Goal: Task Accomplishment & Management: Manage account settings

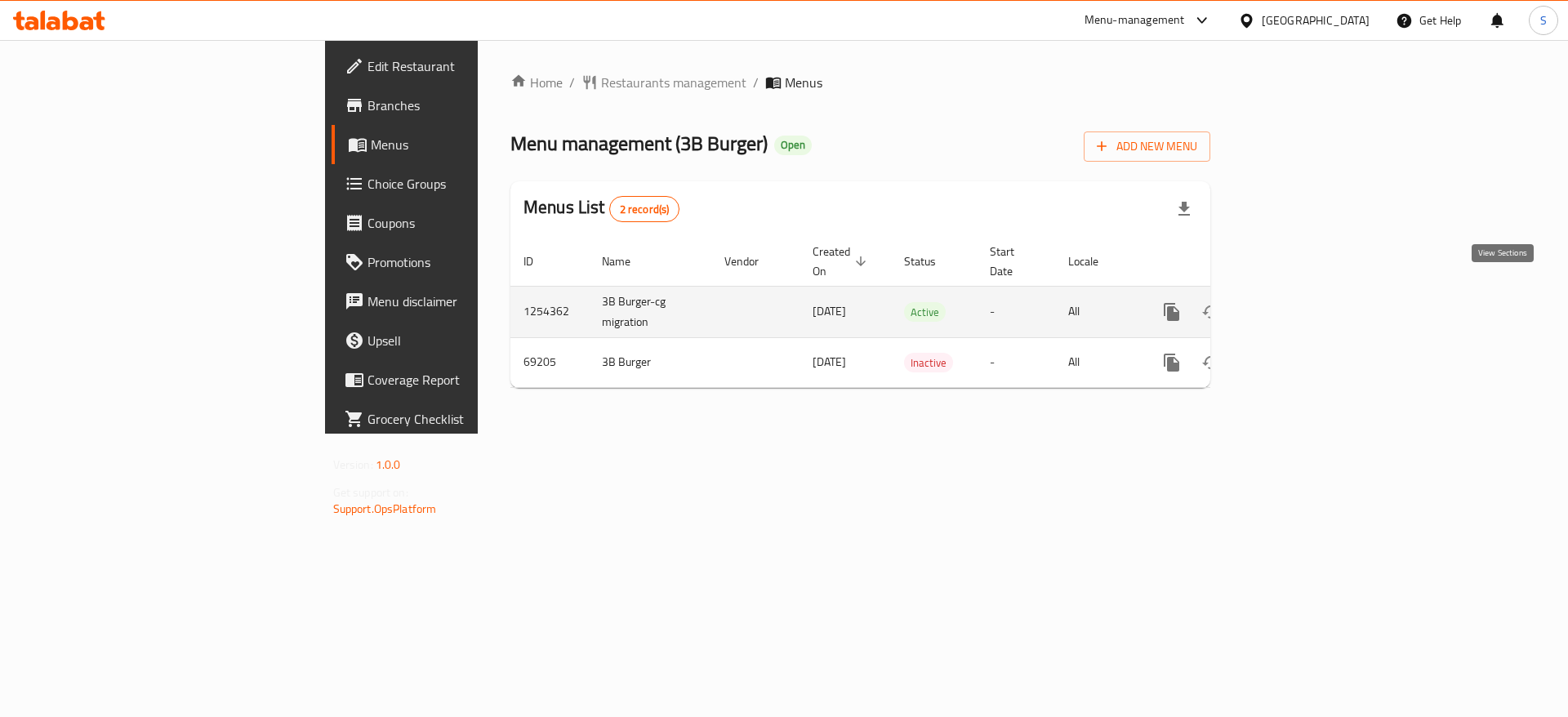
click at [1297, 304] on icon "enhanced table" at bounding box center [1289, 312] width 15 height 15
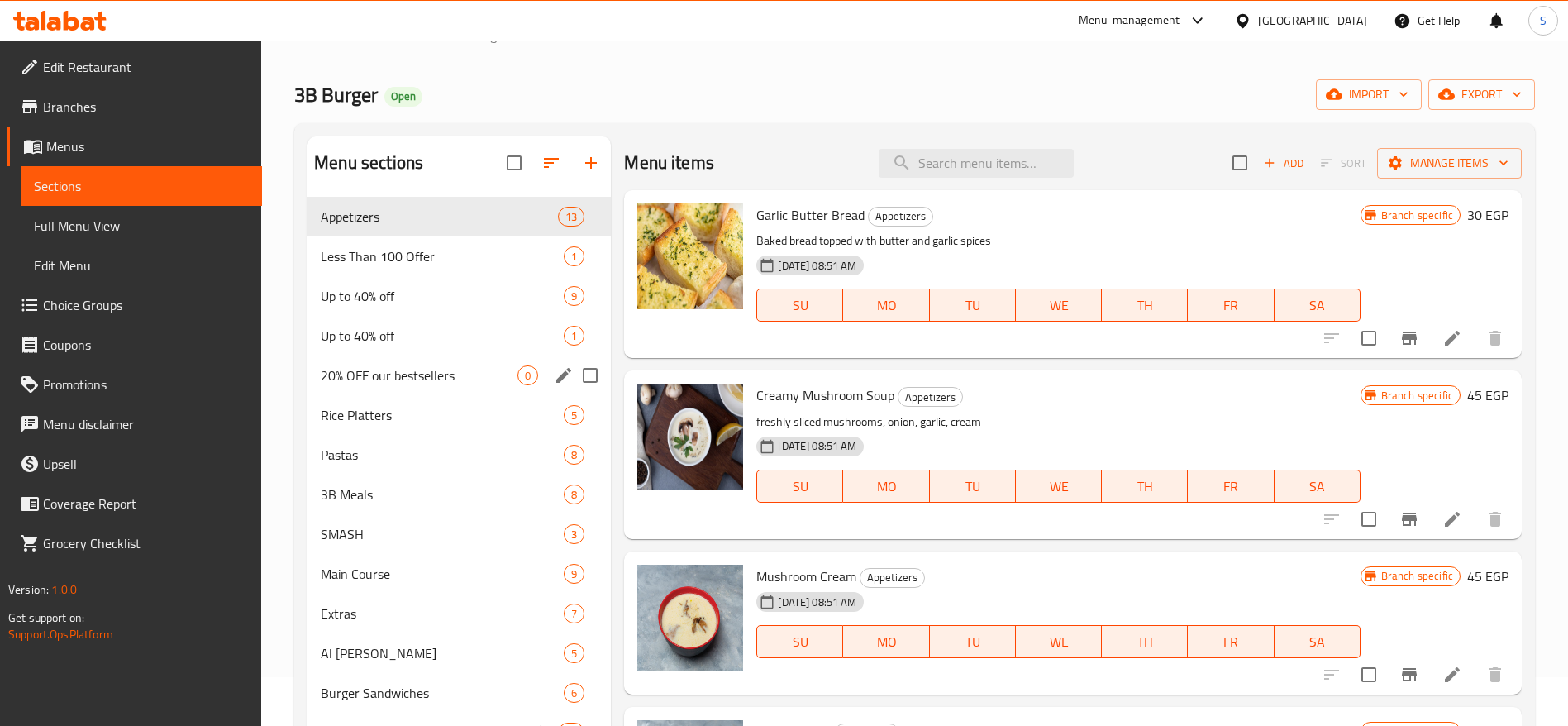
scroll to position [41, 0]
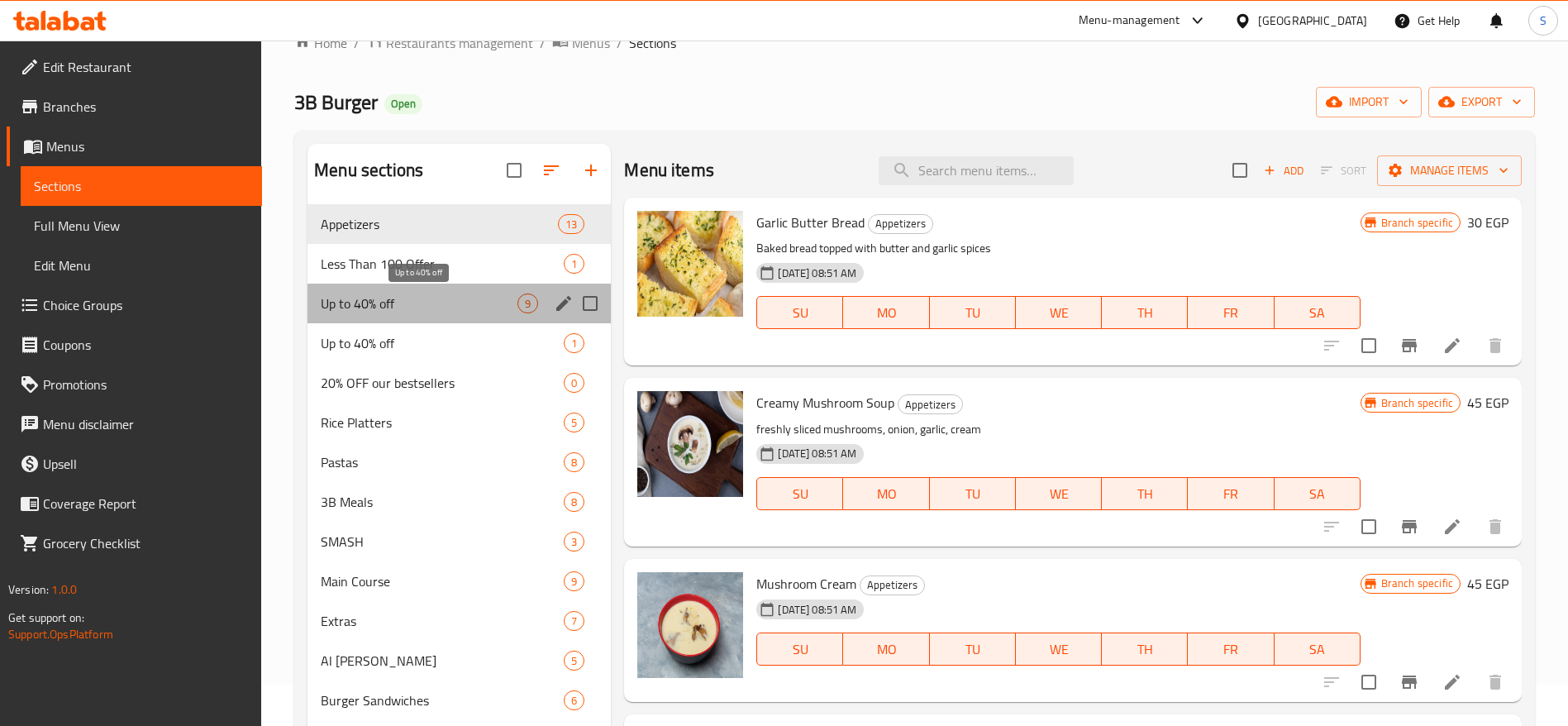
click at [443, 294] on span "Up to 40% off" at bounding box center [419, 304] width 197 height 20
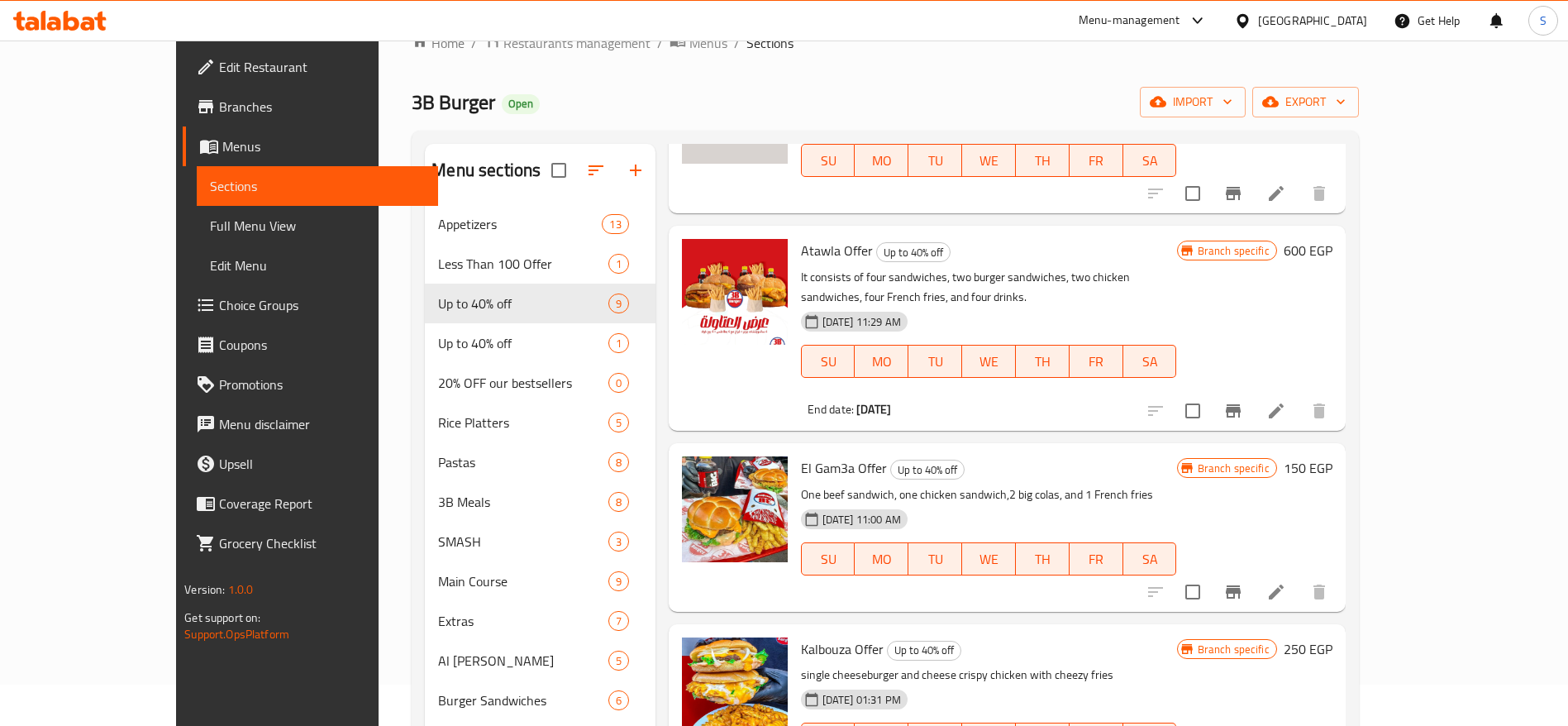
scroll to position [331, 0]
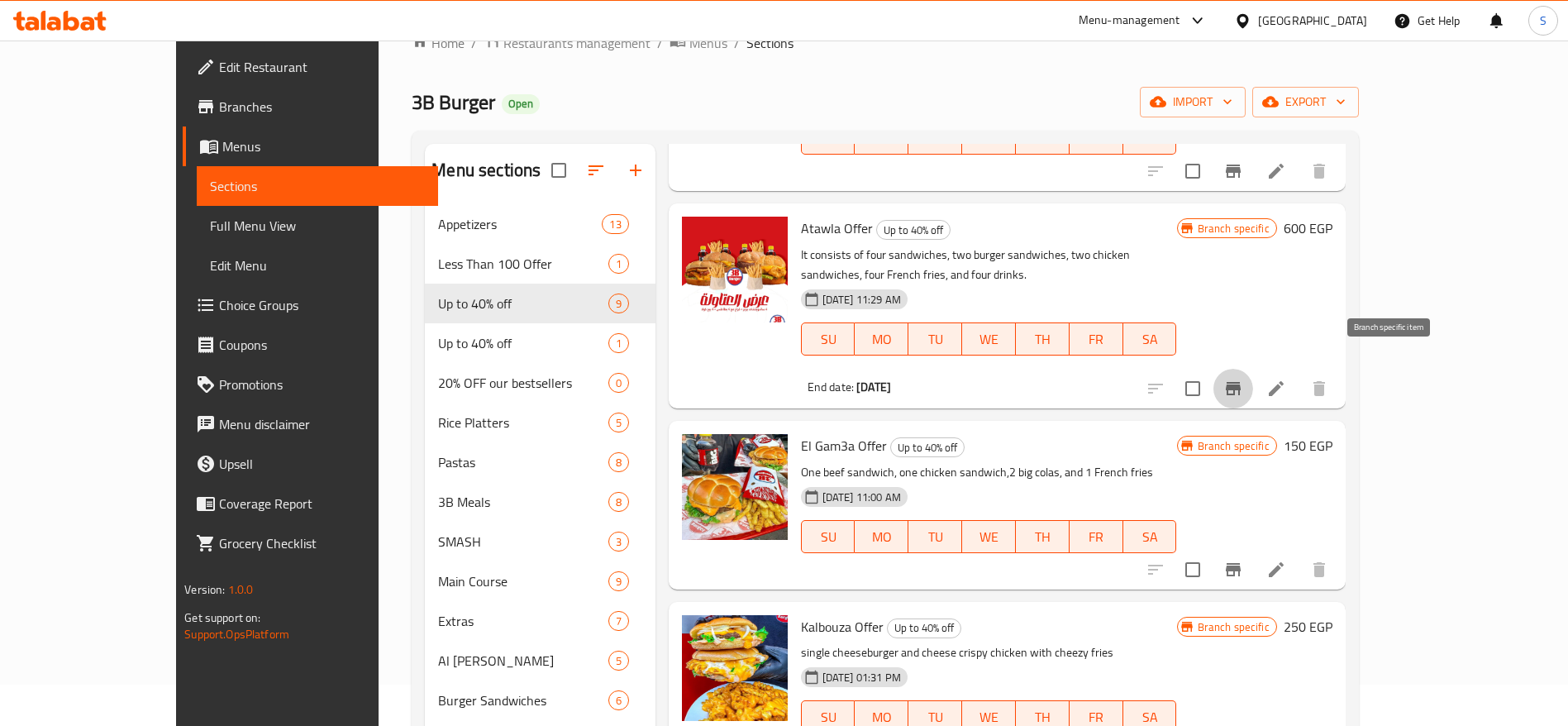
click at [1241, 382] on icon "Branch-specific-item" at bounding box center [1233, 388] width 15 height 13
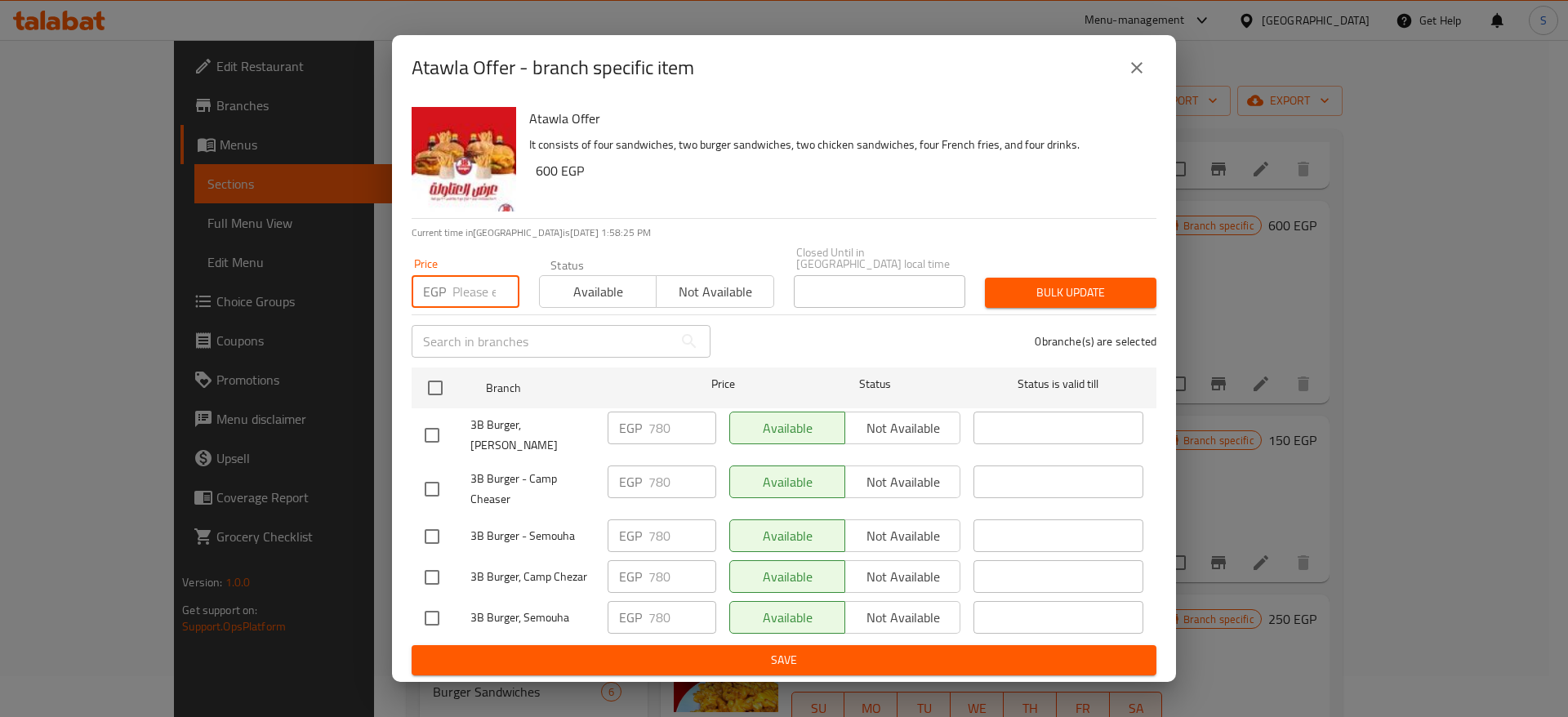
click at [461, 293] on input "number" at bounding box center [486, 292] width 67 height 33
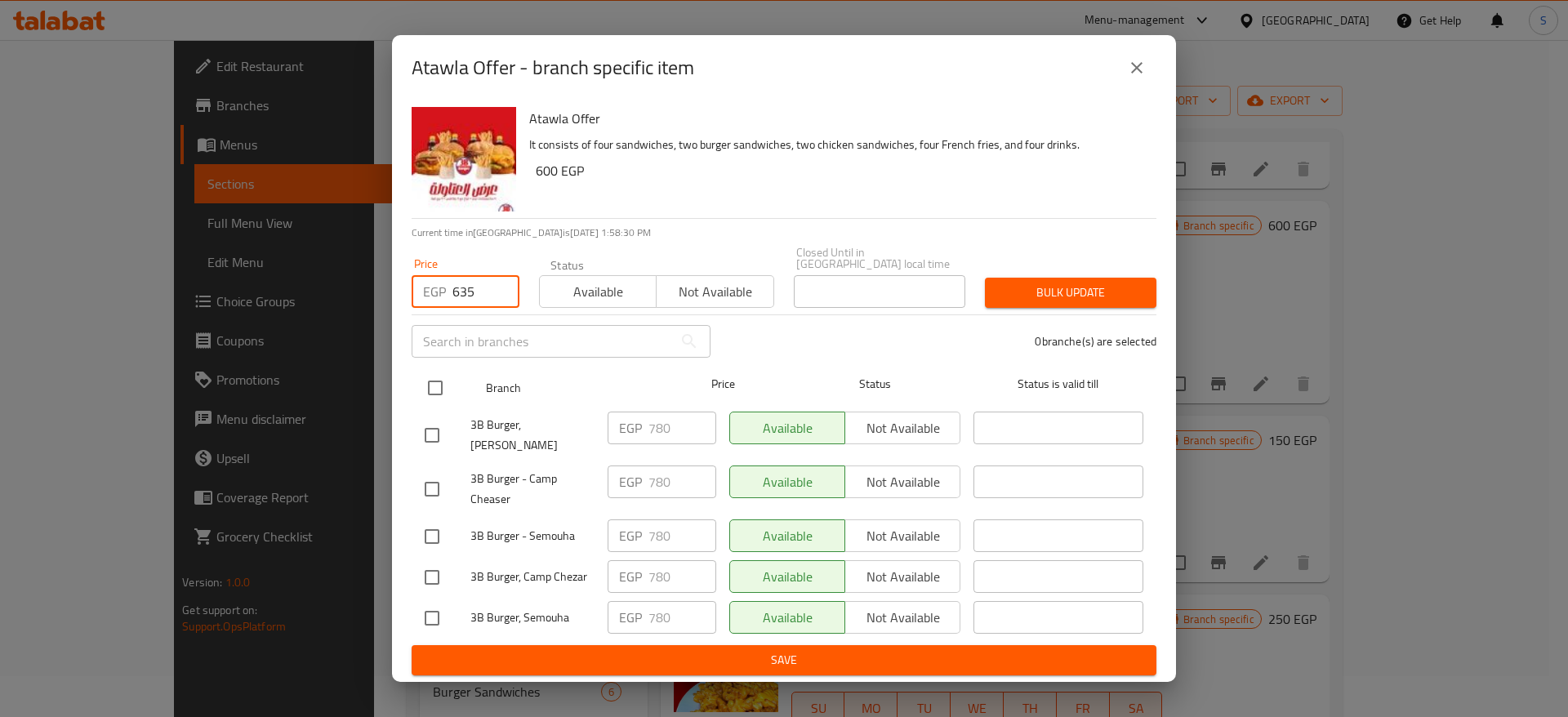
type input "635"
click at [435, 375] on input "checkbox" at bounding box center [435, 388] width 35 height 35
checkbox input "true"
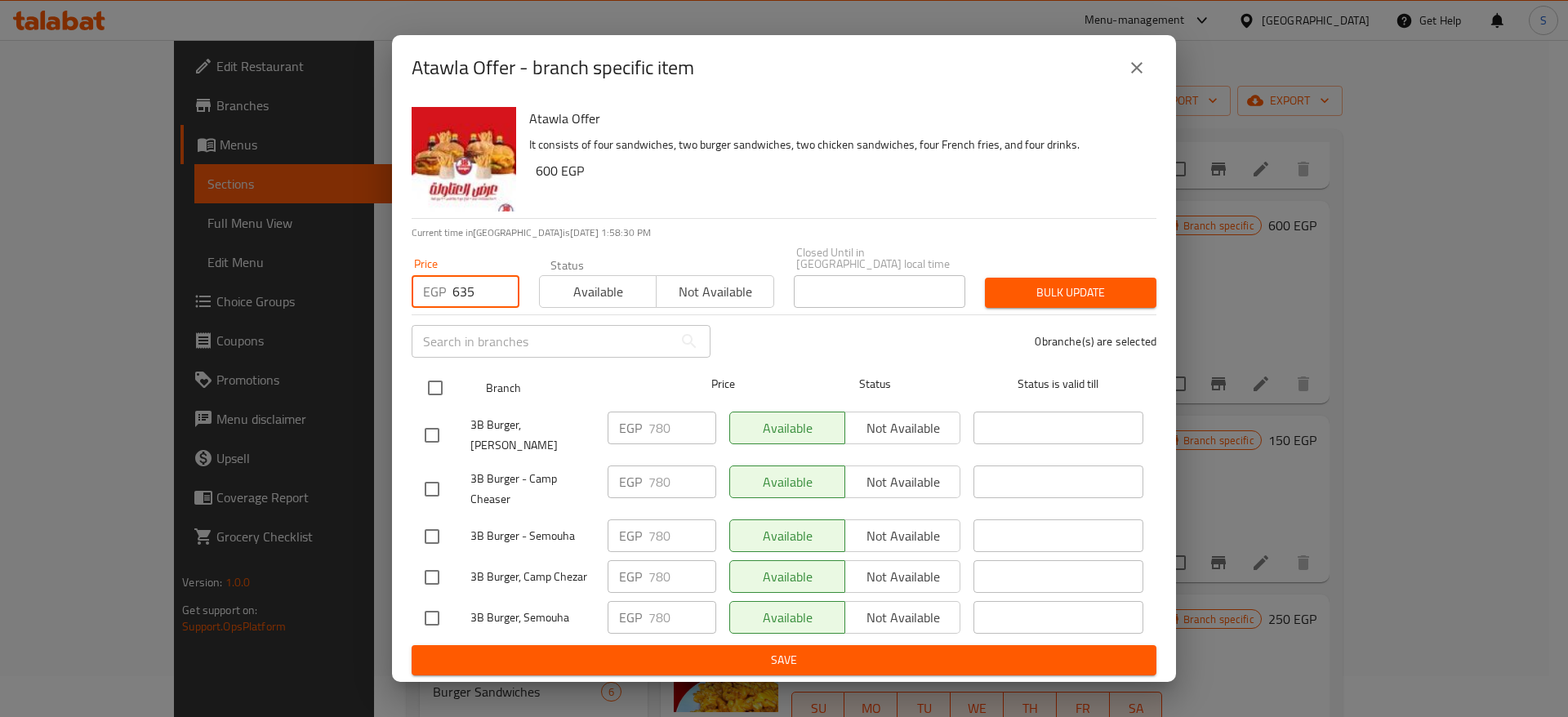
checkbox input "true"
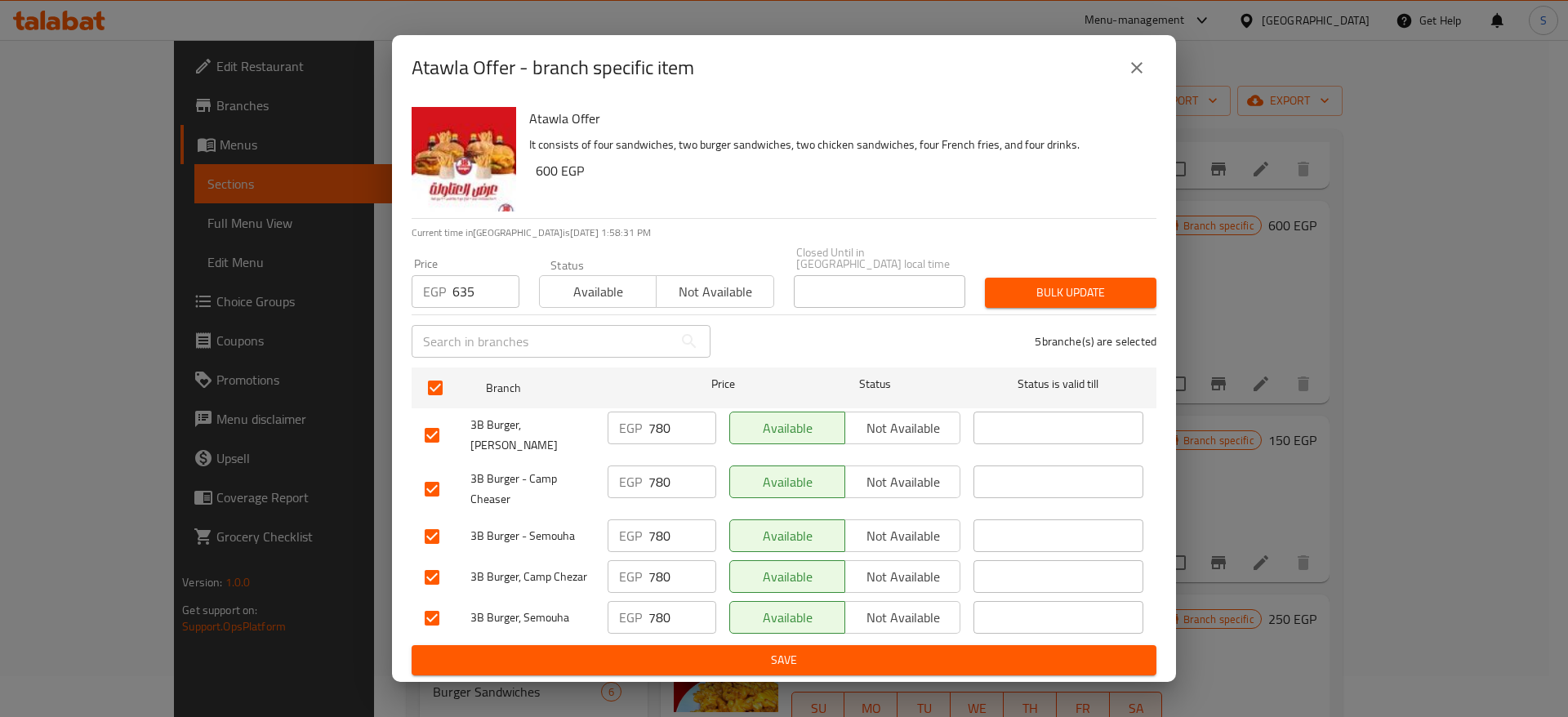
click at [1027, 287] on span "Bulk update" at bounding box center [1071, 293] width 145 height 20
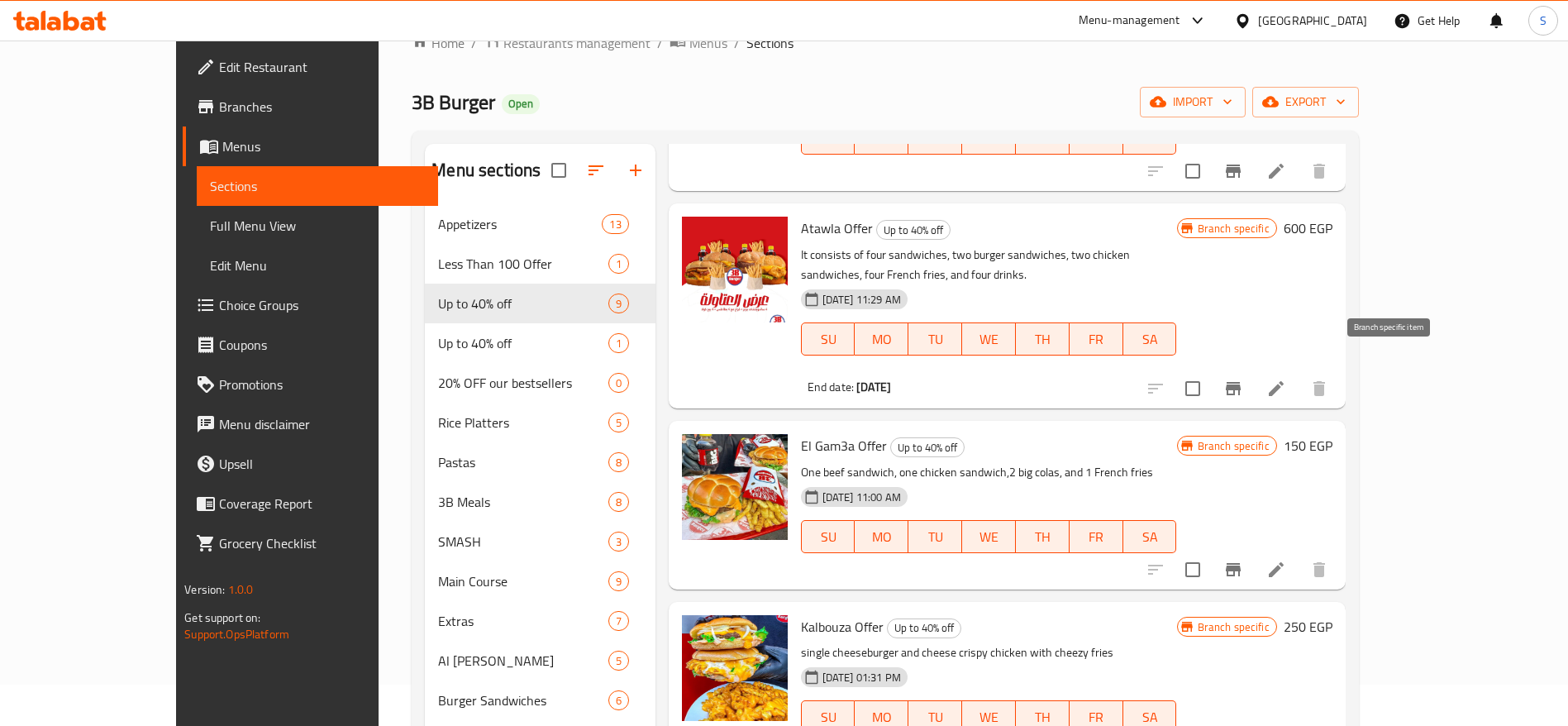
click at [1243, 379] on icon "Branch-specific-item" at bounding box center [1233, 389] width 20 height 20
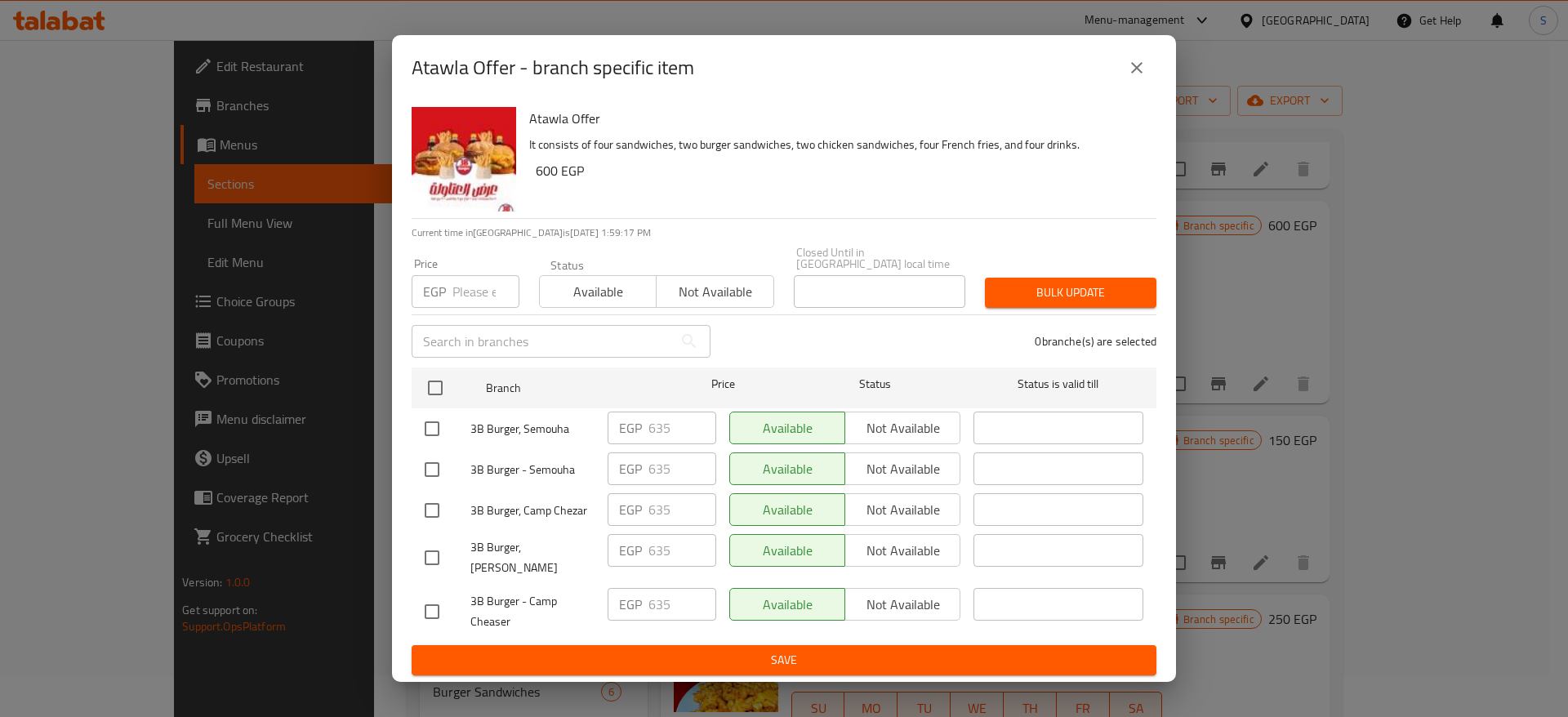
click at [475, 289] on input "number" at bounding box center [486, 292] width 67 height 33
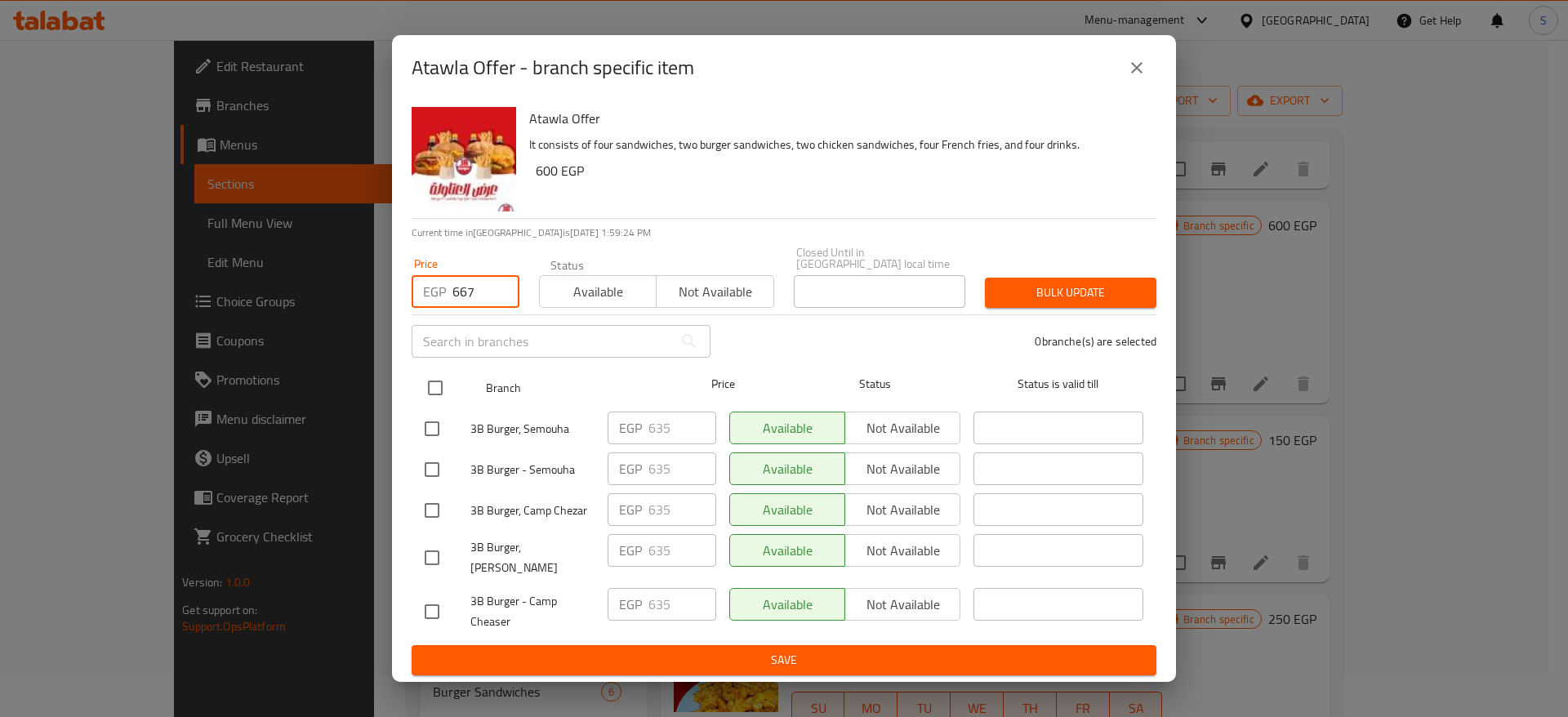
type input "667"
click at [438, 384] on input "checkbox" at bounding box center [435, 388] width 35 height 35
checkbox input "true"
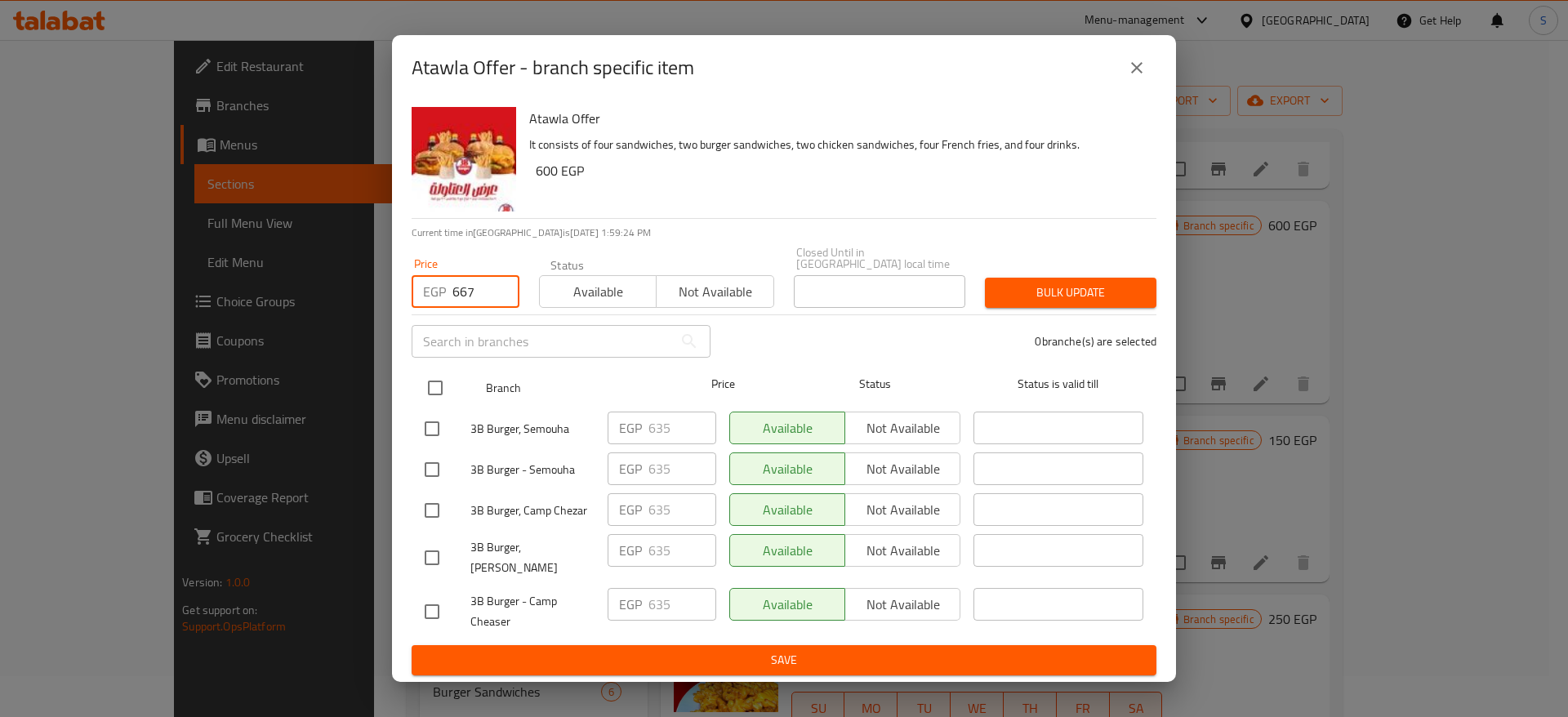
checkbox input "true"
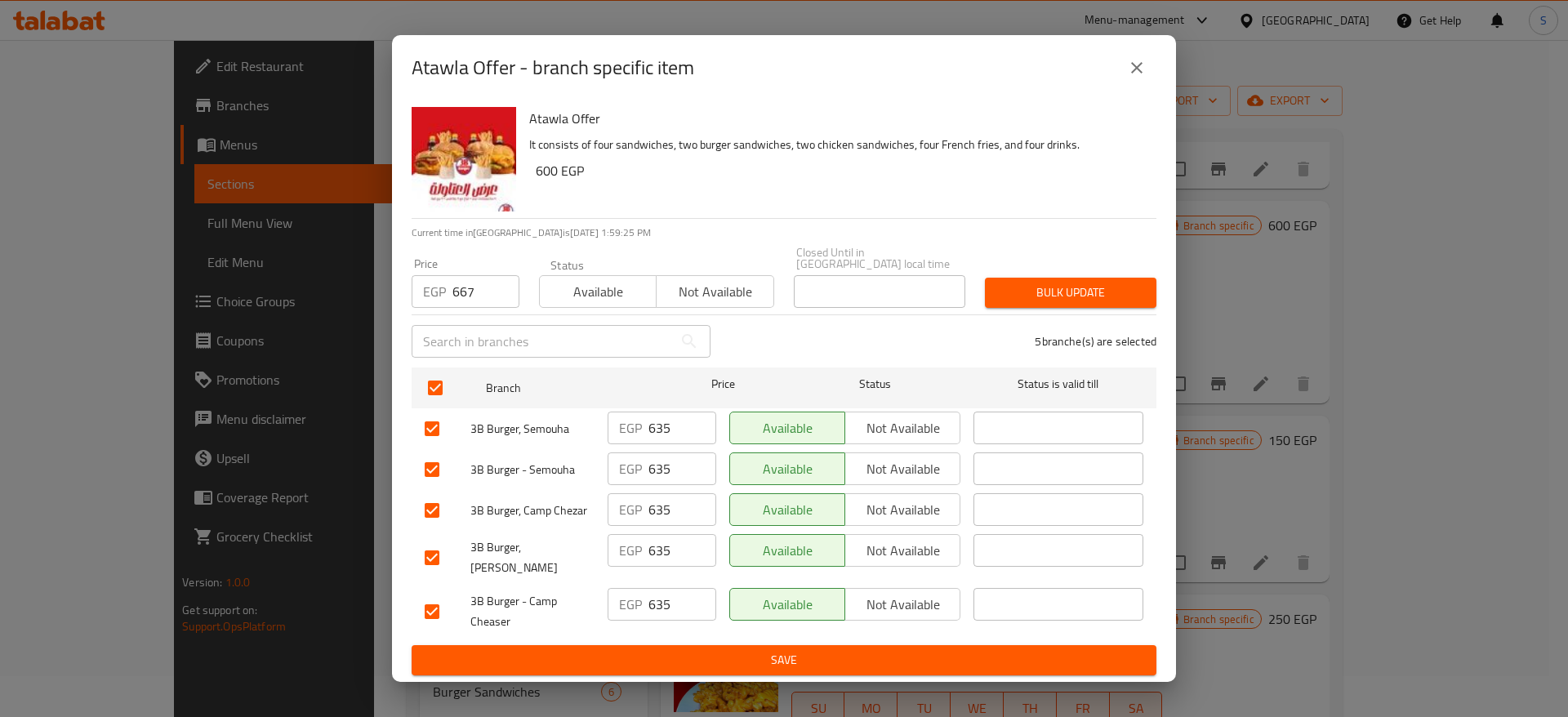
click at [1030, 294] on span "Bulk update" at bounding box center [1071, 293] width 145 height 20
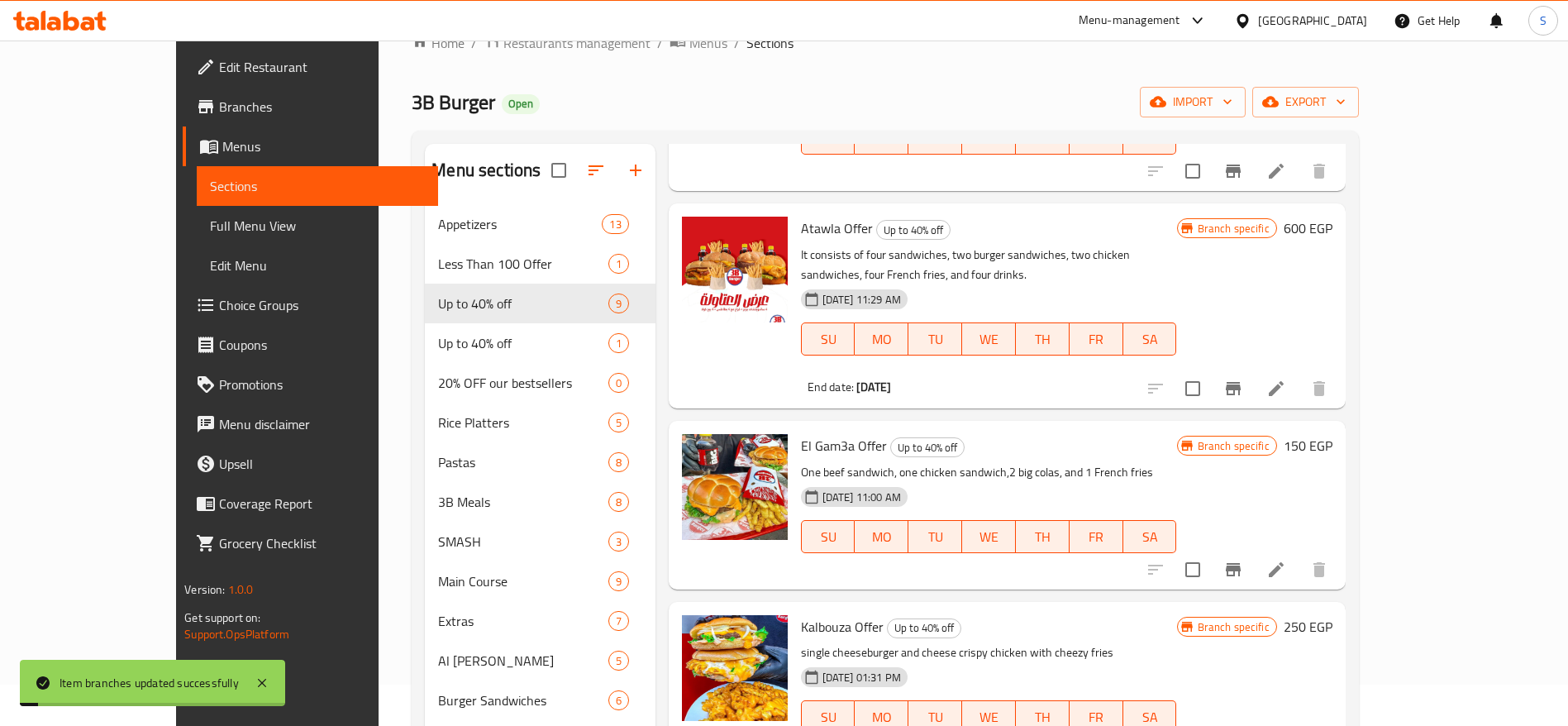
click at [1145, 88] on div "3B Burger Open import export" at bounding box center [885, 101] width 946 height 30
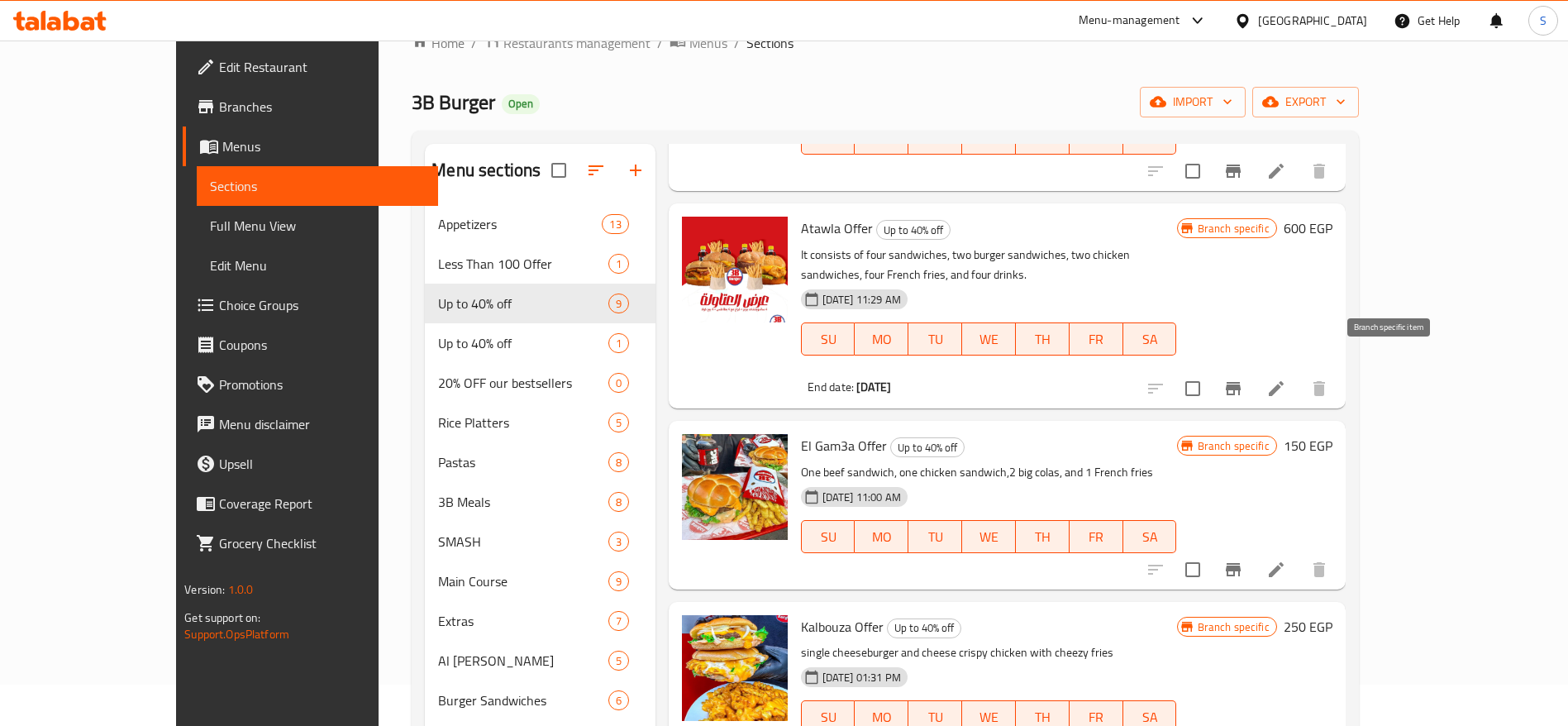
click at [1243, 379] on icon "Branch-specific-item" at bounding box center [1233, 389] width 20 height 20
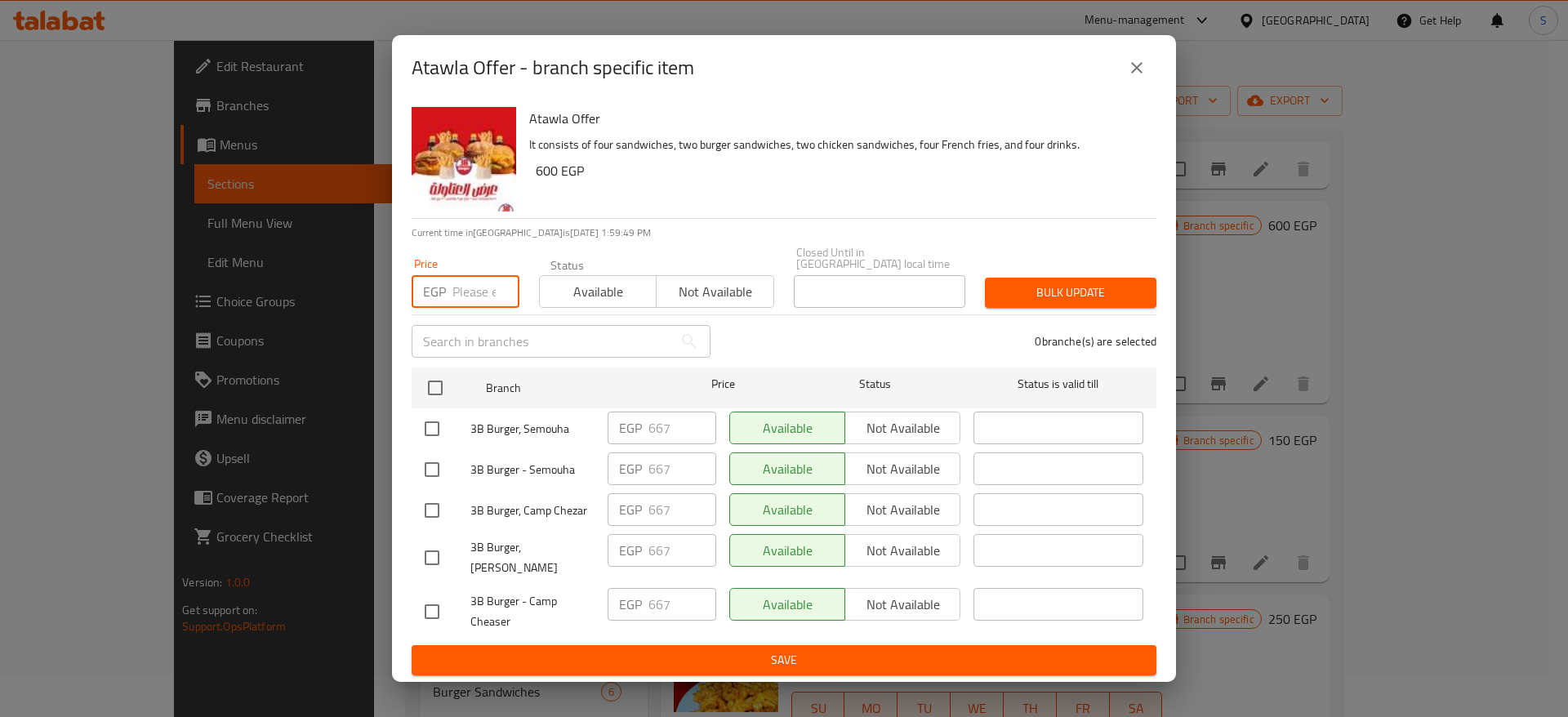
click at [489, 292] on input "number" at bounding box center [486, 292] width 67 height 33
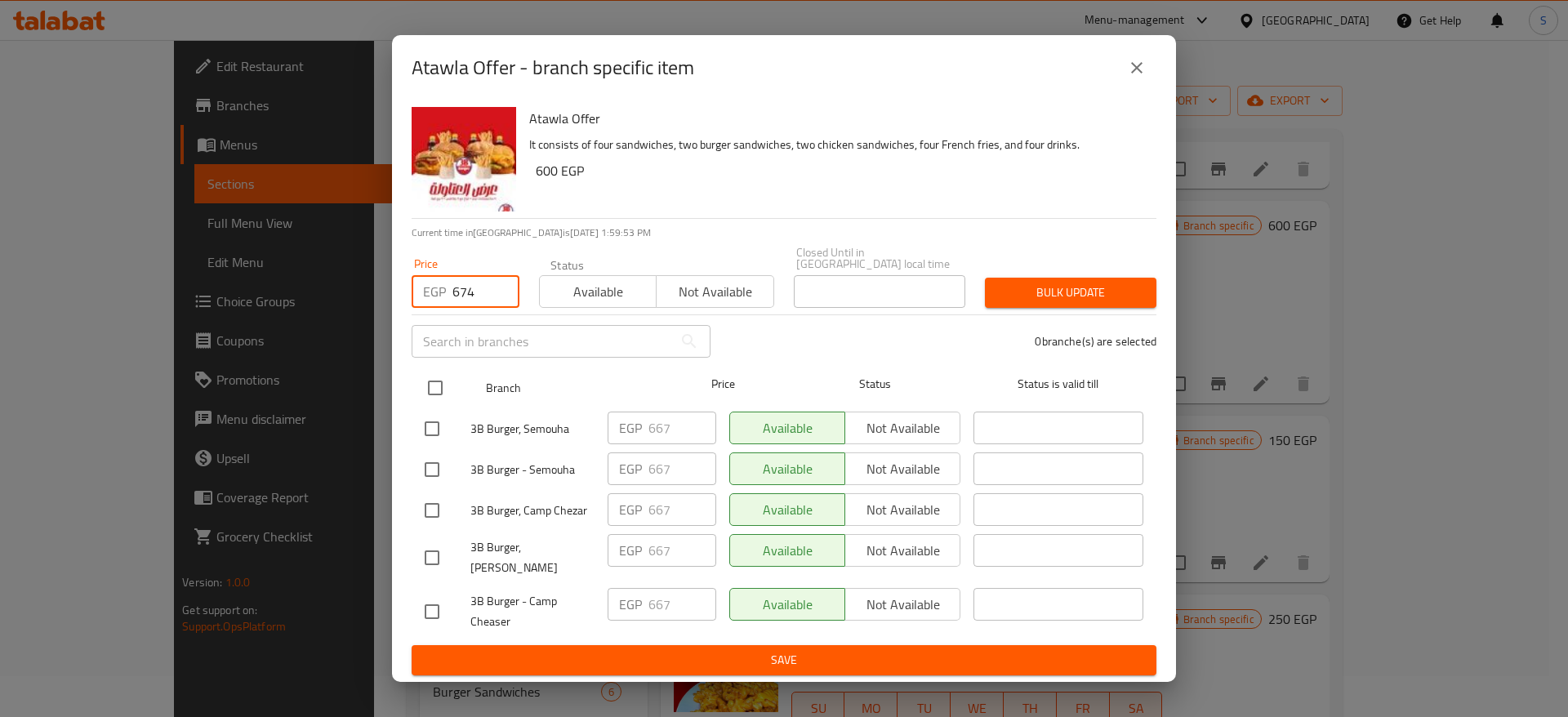
type input "674"
click at [442, 386] on input "checkbox" at bounding box center [435, 388] width 35 height 35
checkbox input "true"
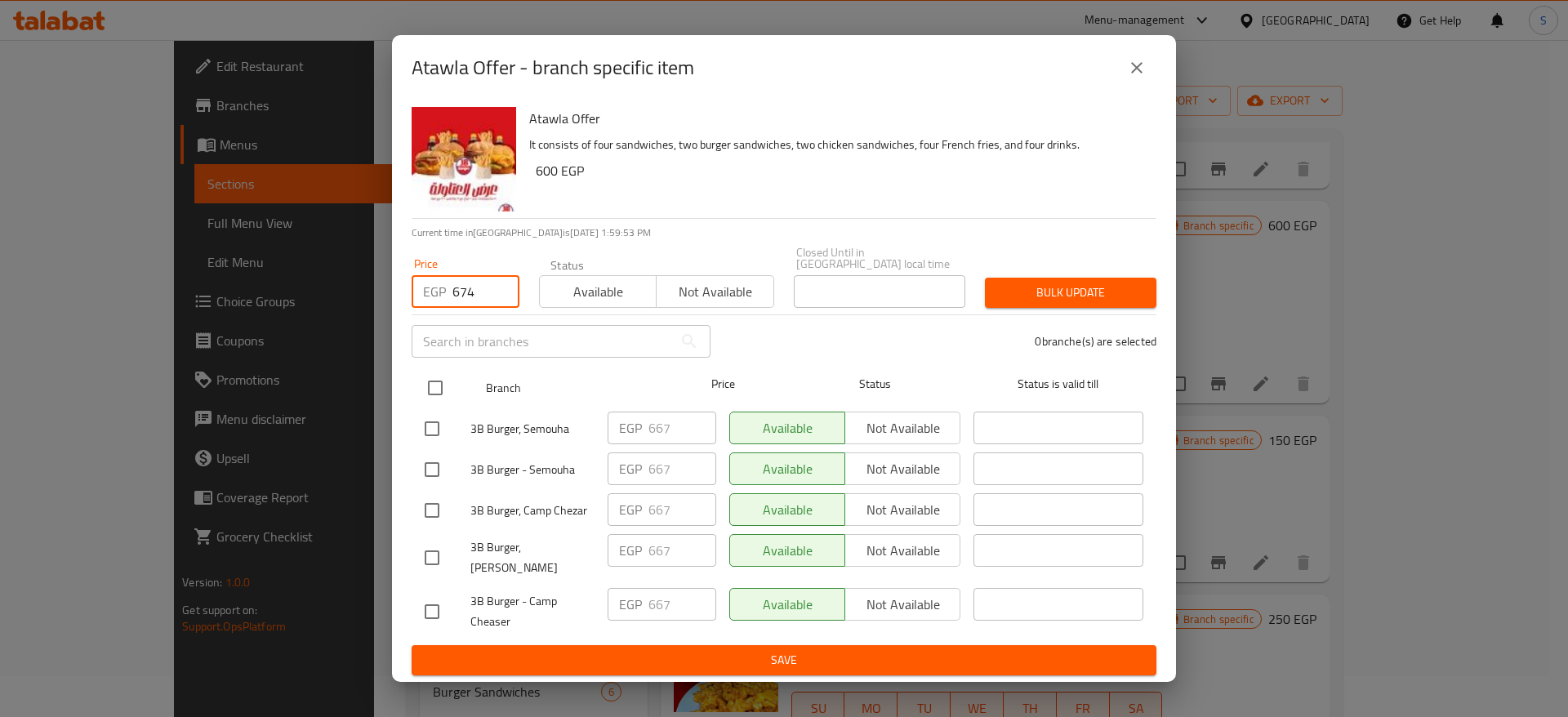
checkbox input "true"
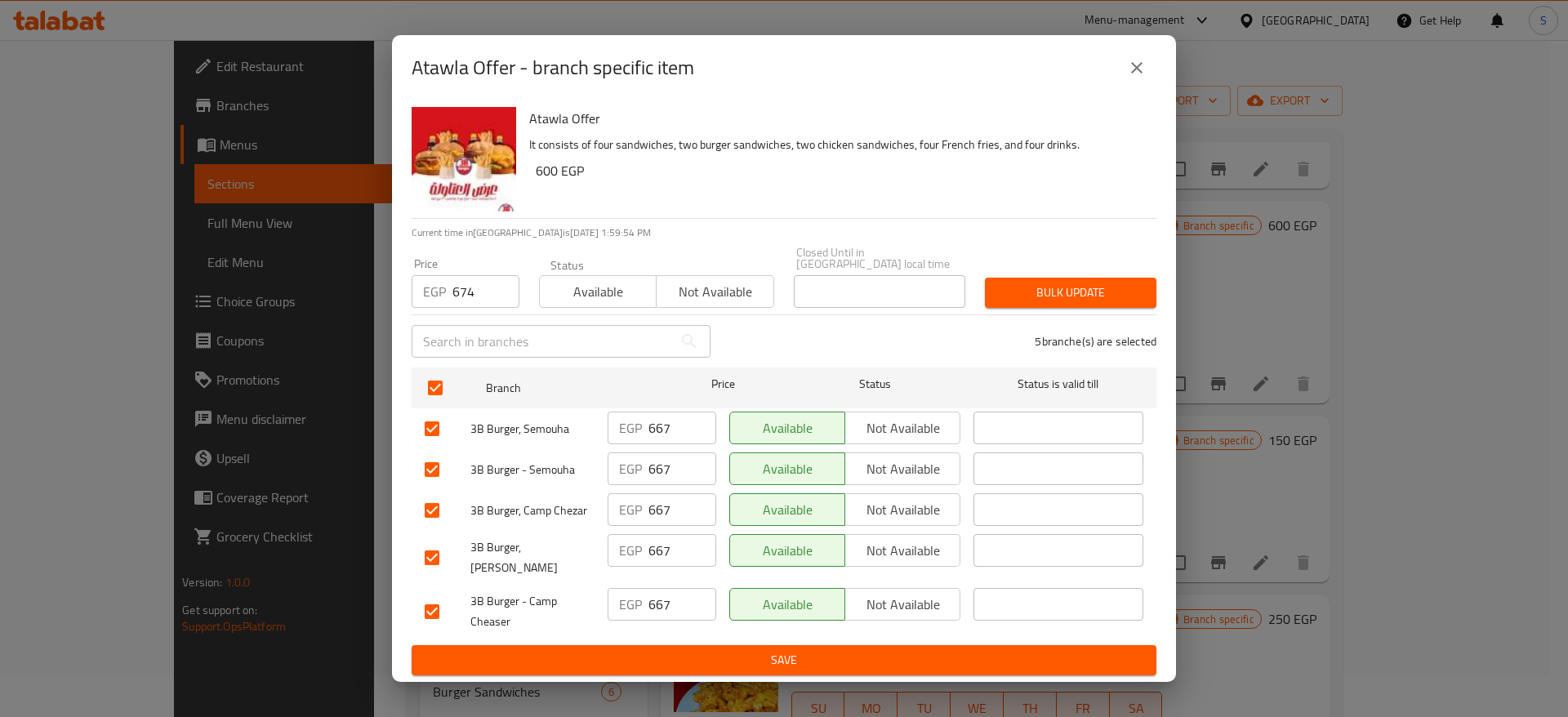
click at [1094, 296] on button "Bulk update" at bounding box center [1070, 293] width 172 height 30
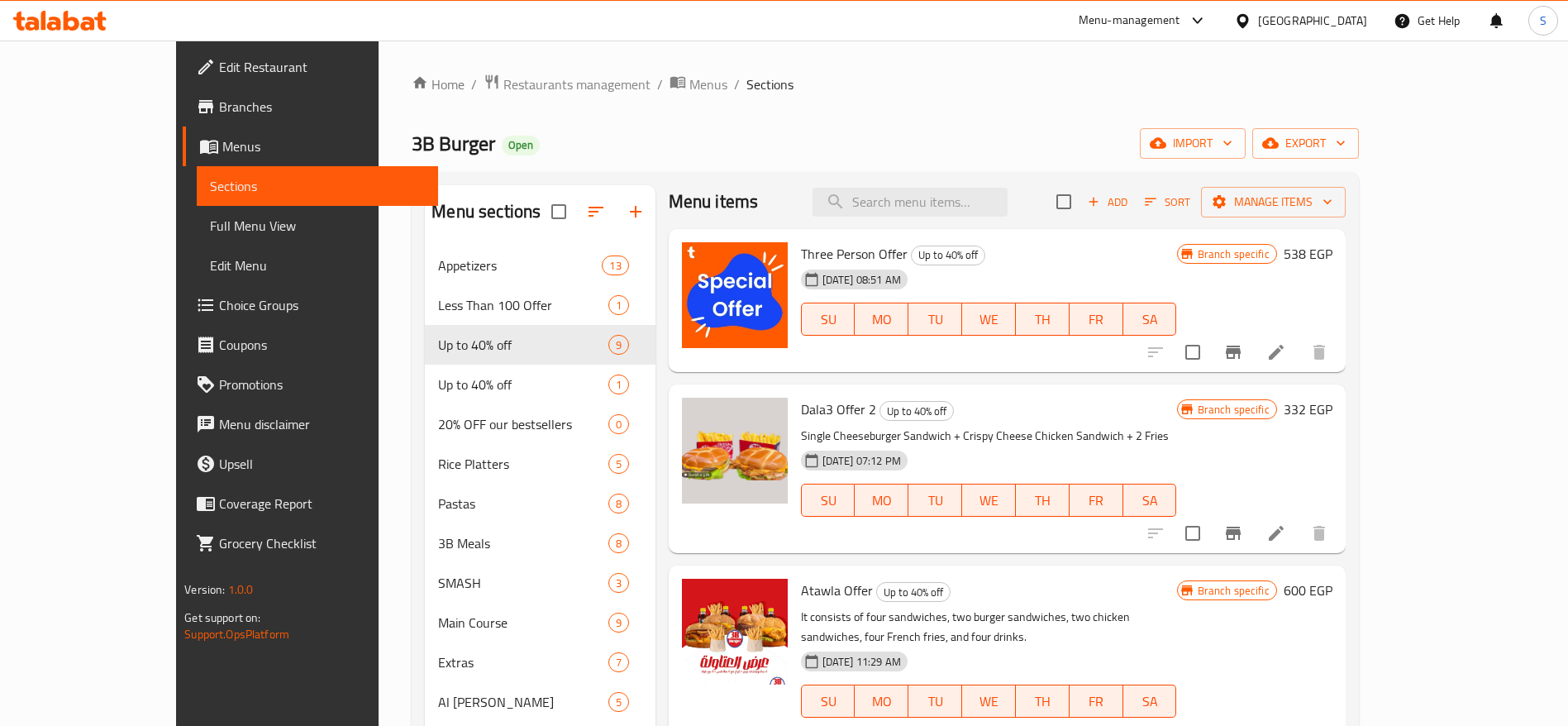
scroll to position [0, 0]
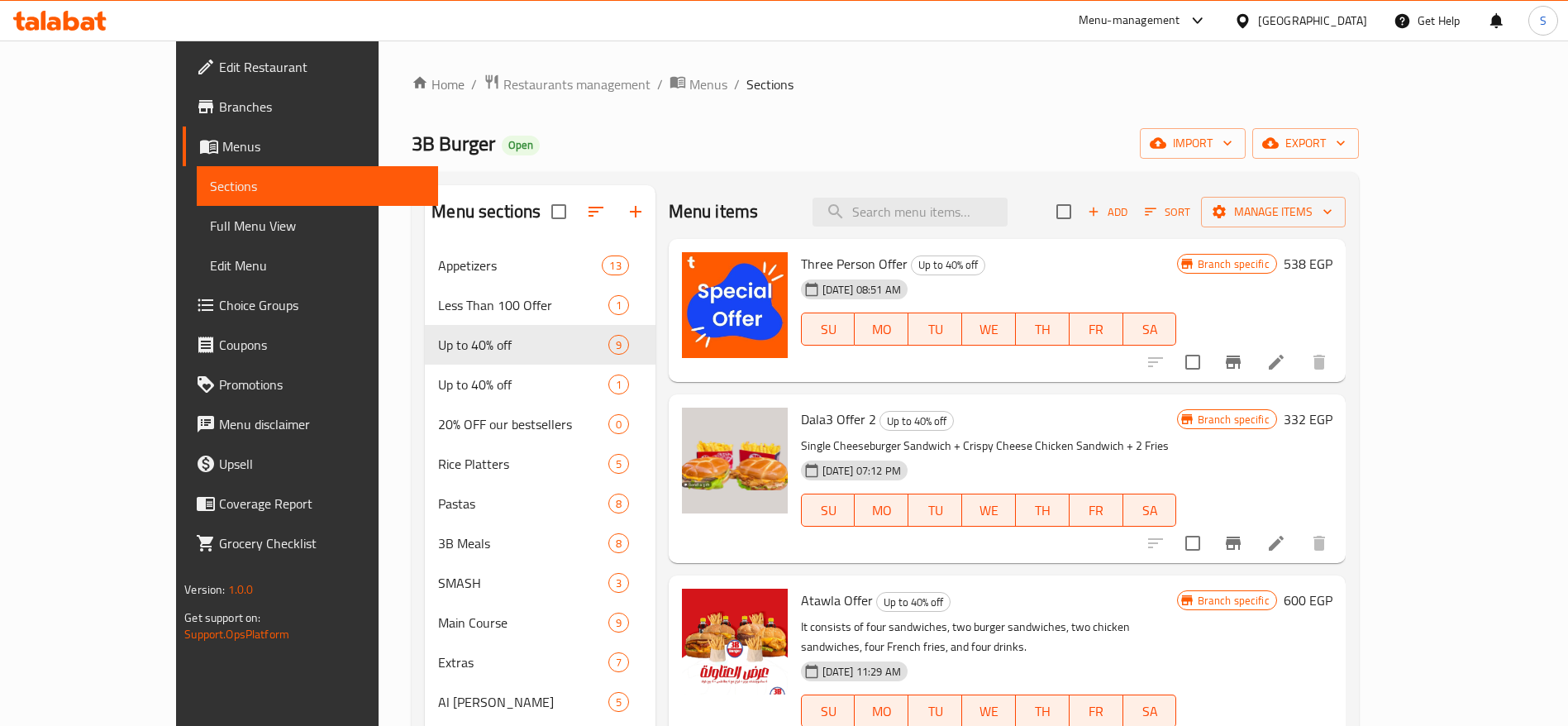
click at [746, 135] on div "3B Burger Open import export" at bounding box center [885, 143] width 946 height 30
click at [1047, 90] on ol "Home / Restaurants management / Menus / Sections" at bounding box center [885, 84] width 946 height 21
click at [928, 121] on div "Home / Restaurants management / Menus / Sections 3B Burger Open import export M…" at bounding box center [885, 586] width 946 height 1026
click at [915, 82] on ol "Home / Restaurants management / Menus / Sections" at bounding box center [885, 84] width 946 height 21
click at [1181, 17] on div "Menu-management" at bounding box center [1129, 21] width 102 height 20
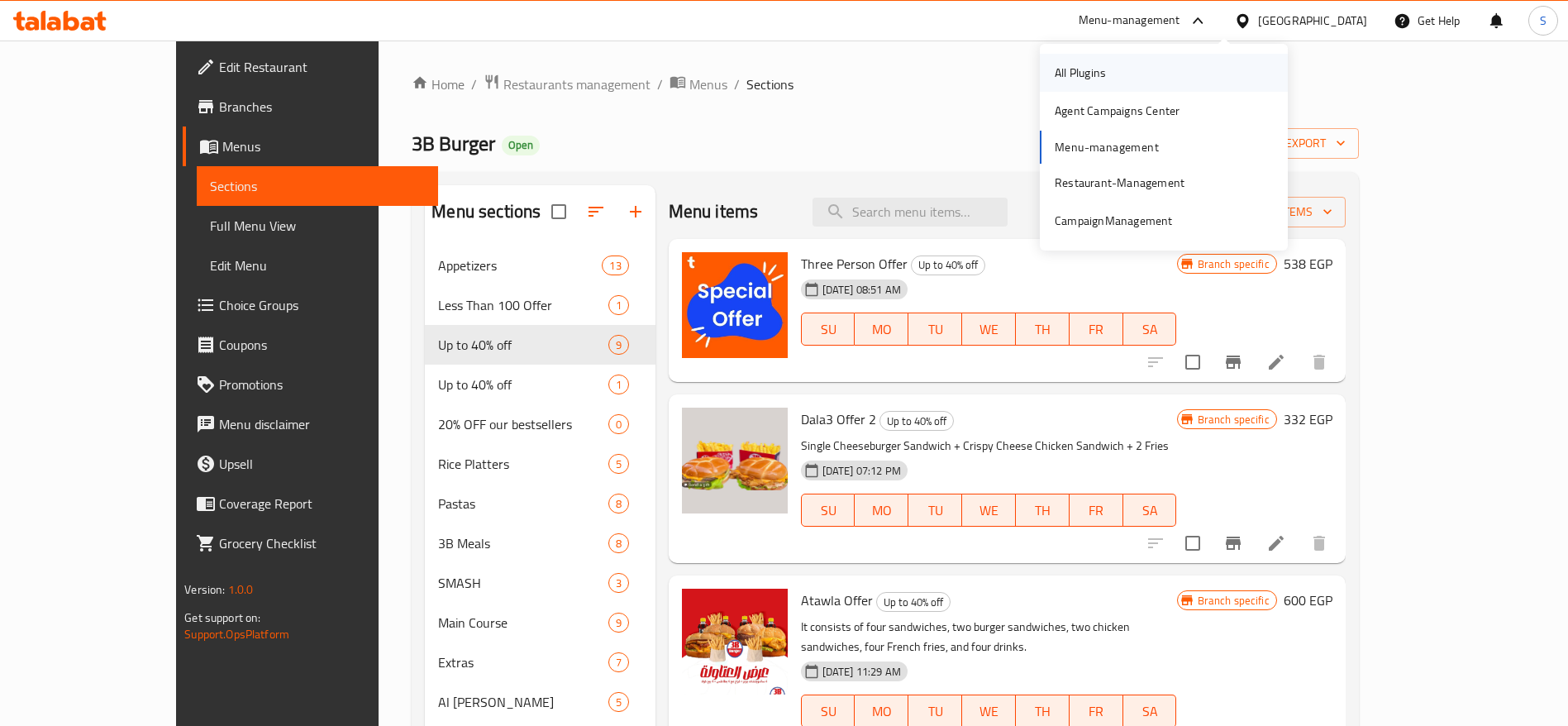
click at [1165, 84] on div "All Plugins" at bounding box center [1164, 72] width 248 height 38
